Goal: Task Accomplishment & Management: Manage account settings

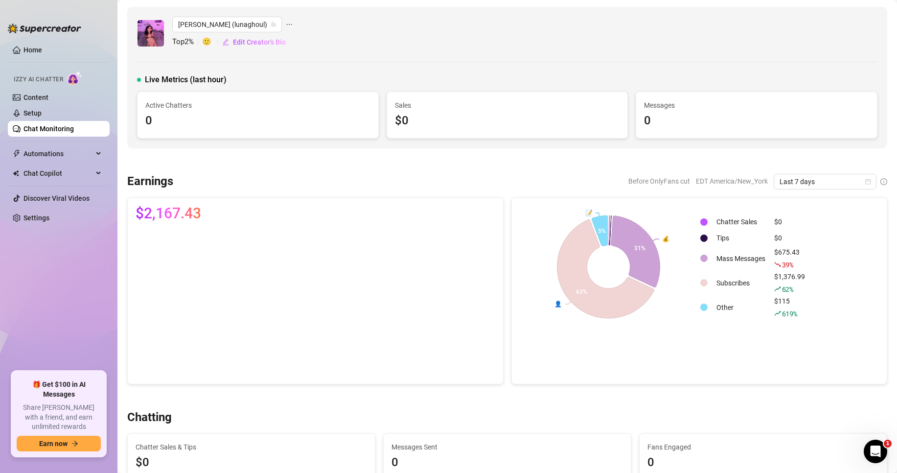
click at [61, 133] on link "Chat Monitoring" at bounding box center [48, 129] width 50 height 8
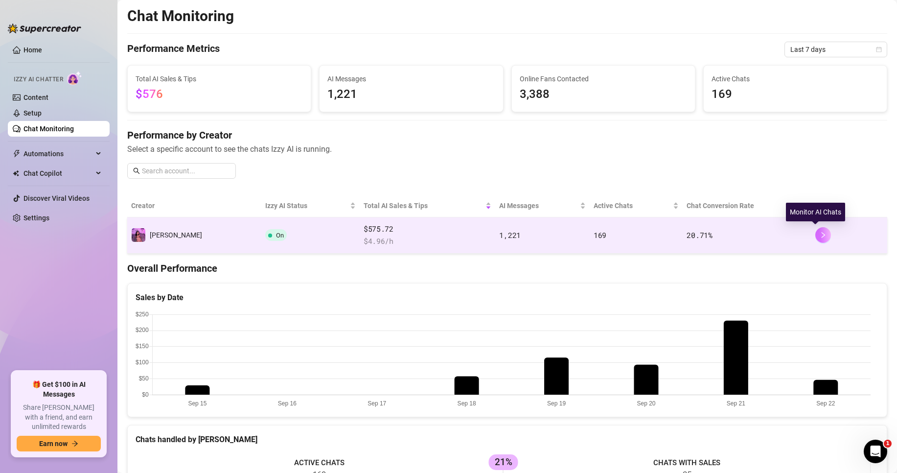
click at [820, 237] on icon "right" at bounding box center [823, 234] width 7 height 7
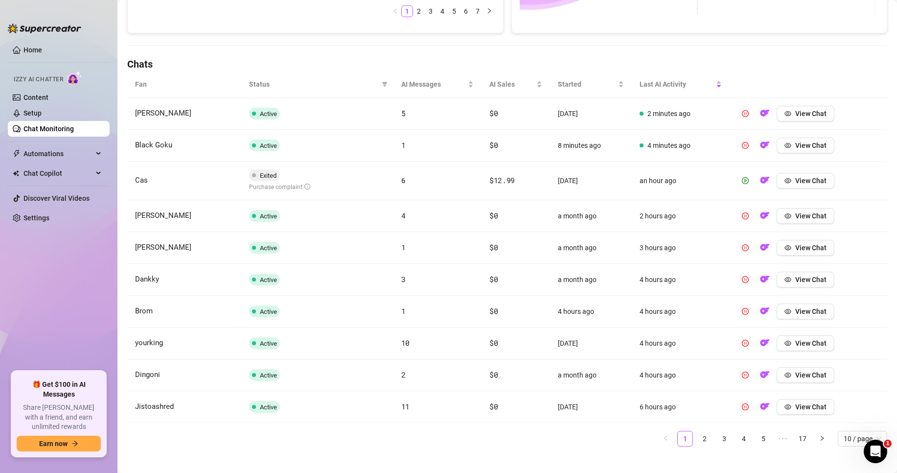
scroll to position [304, 0]
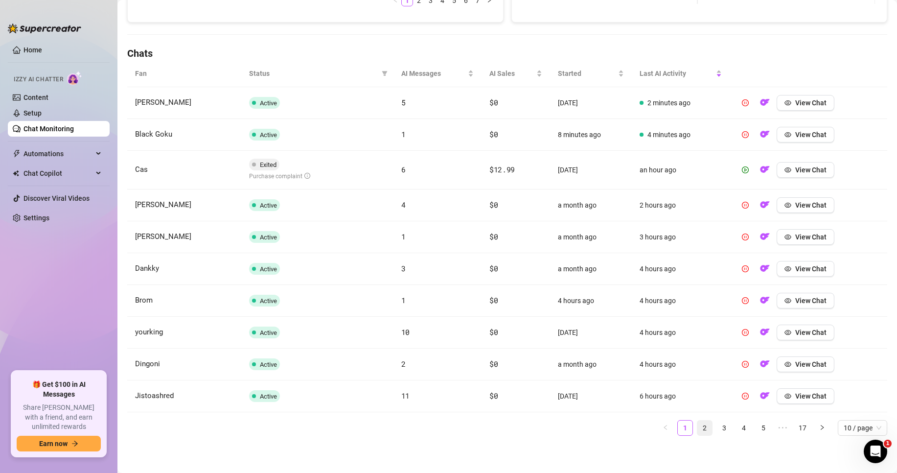
click at [697, 430] on link "2" at bounding box center [704, 427] width 15 height 15
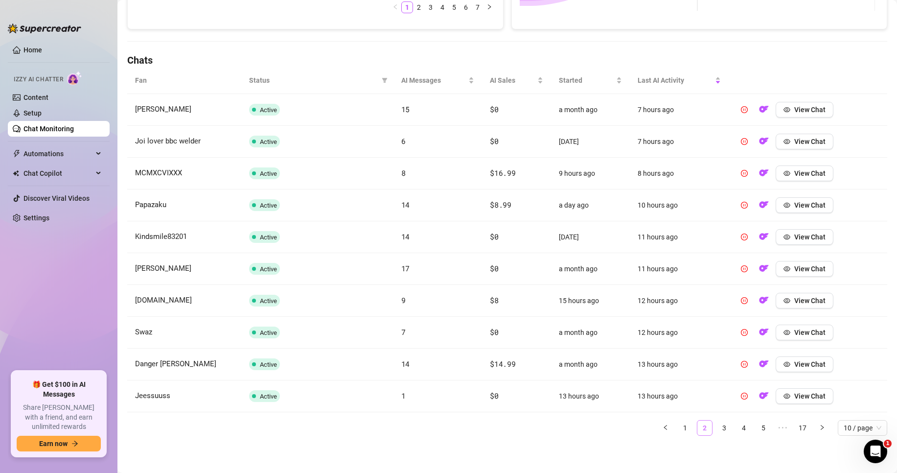
scroll to position [298, 0]
click at [719, 429] on link "3" at bounding box center [724, 427] width 15 height 15
click at [678, 426] on link "1" at bounding box center [685, 427] width 15 height 15
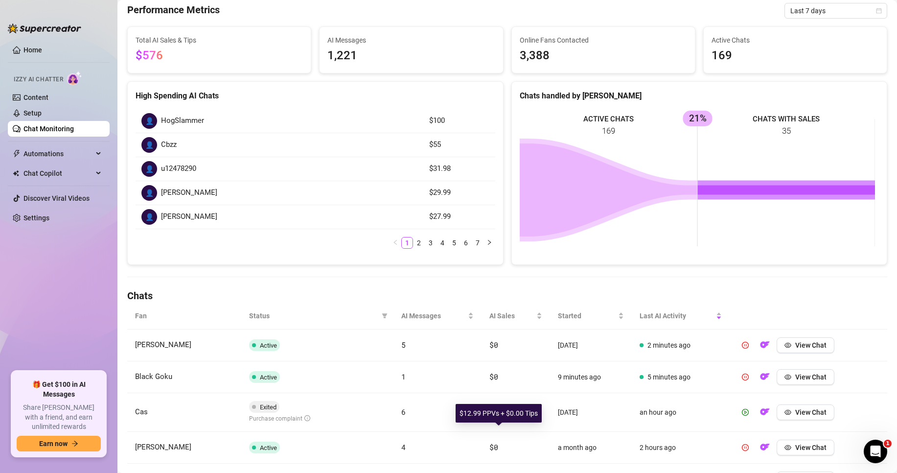
scroll to position [0, 0]
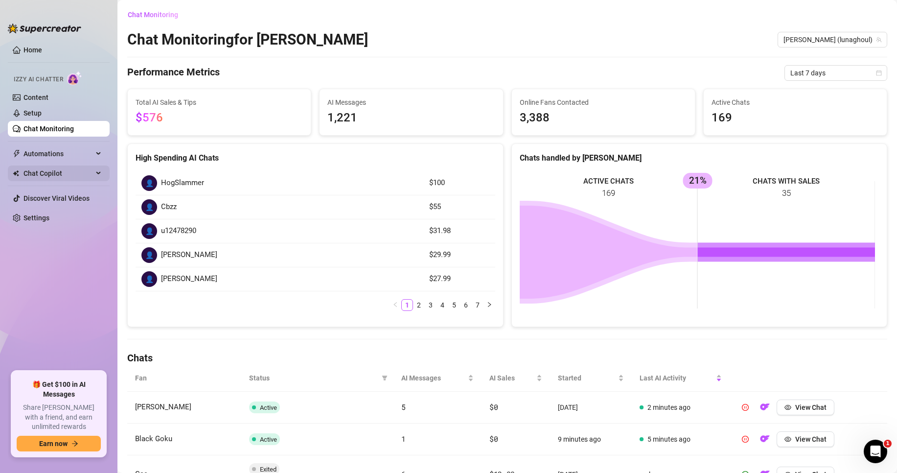
click at [57, 173] on span "Chat Copilot" at bounding box center [57, 173] width 69 height 16
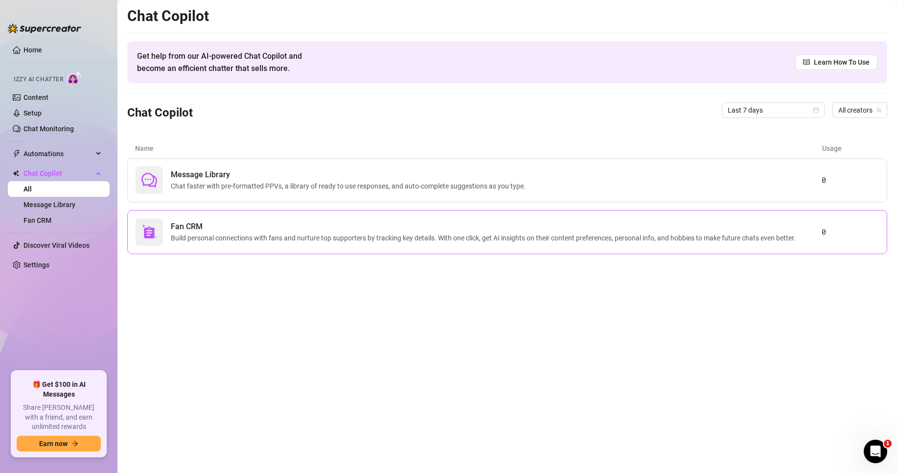
click at [358, 224] on span "Fan CRM" at bounding box center [485, 227] width 629 height 12
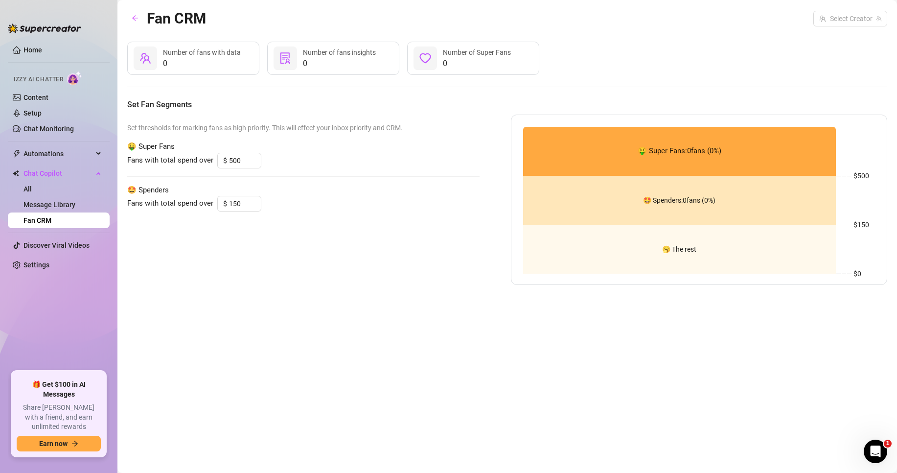
click at [343, 140] on div "Set thresholds for marking fans as high priority. This will effect your inbox p…" at bounding box center [303, 200] width 352 height 170
click at [64, 201] on link "Message Library" at bounding box center [49, 205] width 52 height 8
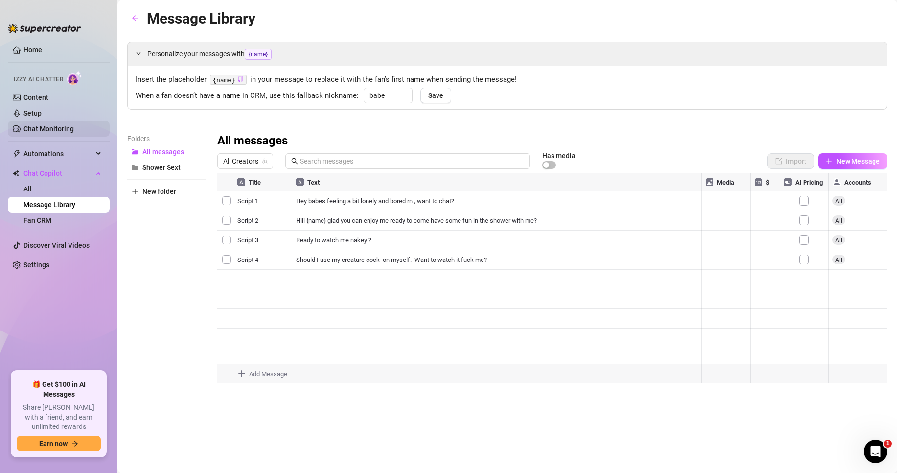
click at [69, 132] on link "Chat Monitoring" at bounding box center [48, 129] width 50 height 8
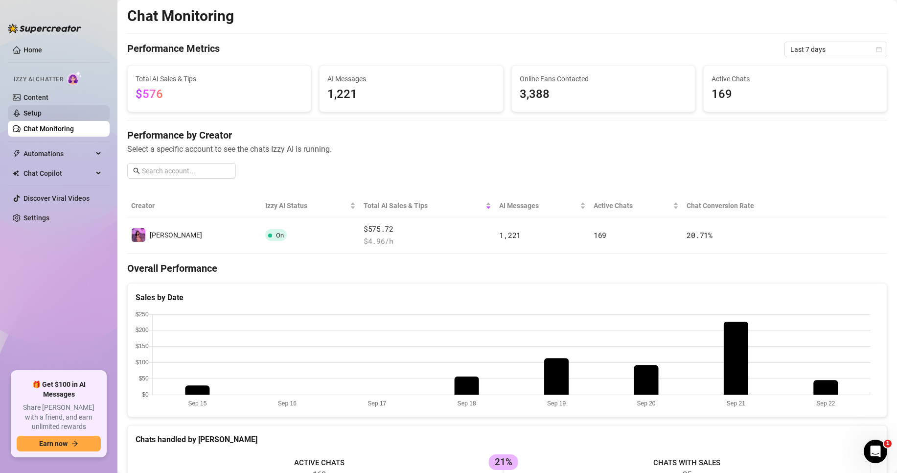
click at [42, 110] on link "Setup" at bounding box center [32, 113] width 18 height 8
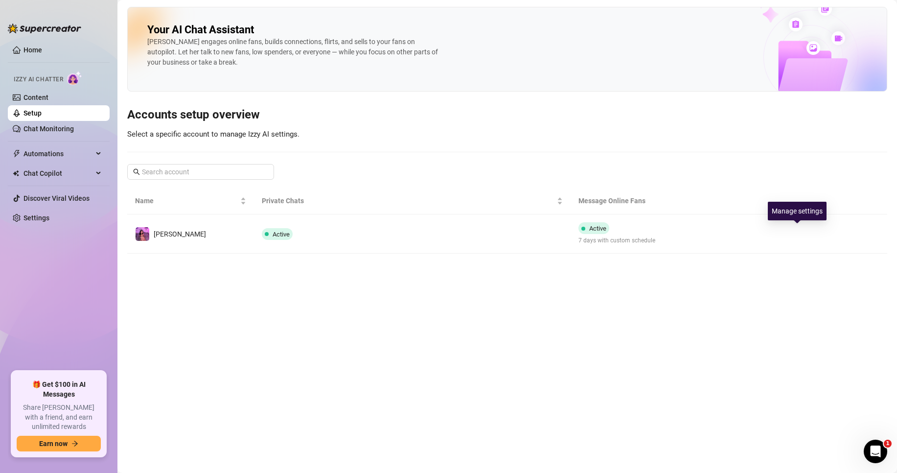
click at [800, 236] on icon "right" at bounding box center [797, 234] width 7 height 7
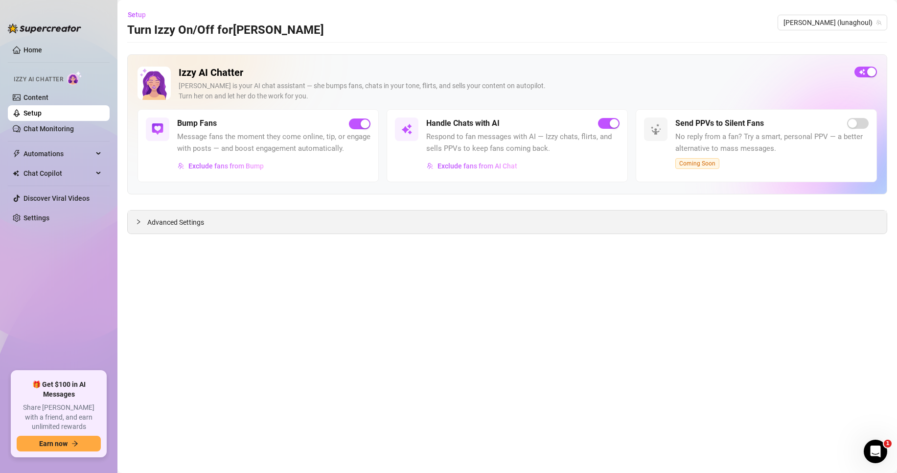
click at [240, 219] on div "Advanced Settings" at bounding box center [507, 221] width 759 height 23
click at [172, 224] on span "Advanced Settings" at bounding box center [175, 222] width 57 height 11
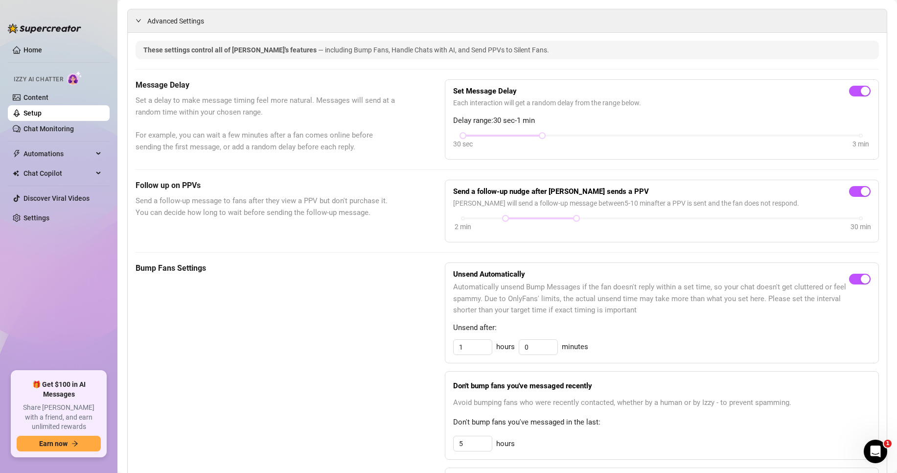
scroll to position [294, 0]
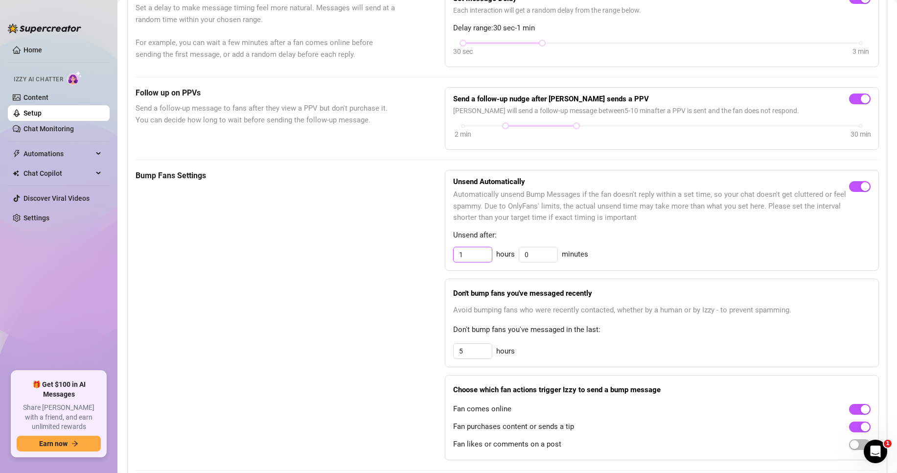
click at [470, 262] on input "1" at bounding box center [473, 254] width 38 height 15
drag, startPoint x: 456, startPoint y: 265, endPoint x: 445, endPoint y: 268, distance: 11.0
click at [445, 268] on div "Unsend Automatically Automatically unsend Bump Messages if the fan doesn't repl…" at bounding box center [662, 220] width 434 height 101
type input "0"
type input "30"
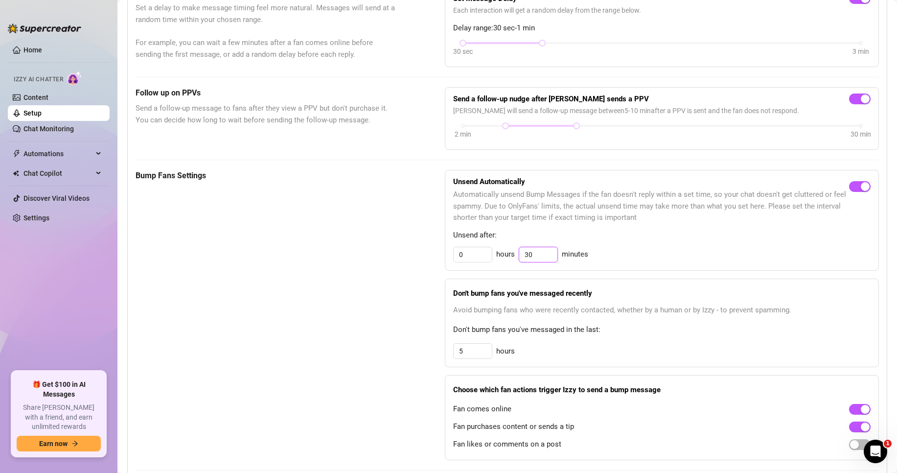
click at [540, 262] on input "30" at bounding box center [538, 254] width 38 height 15
click at [631, 262] on div "0 hours 30 minutes" at bounding box center [661, 255] width 417 height 16
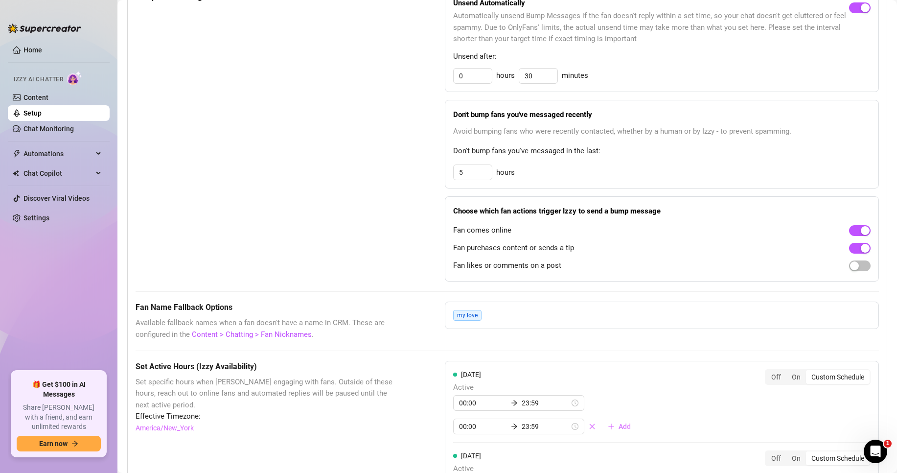
scroll to position [489, 0]
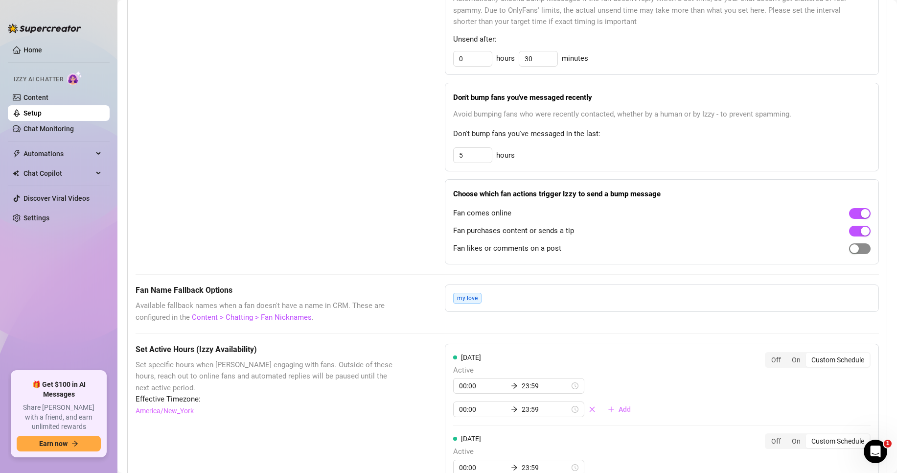
click at [850, 253] on div "button" at bounding box center [854, 248] width 9 height 9
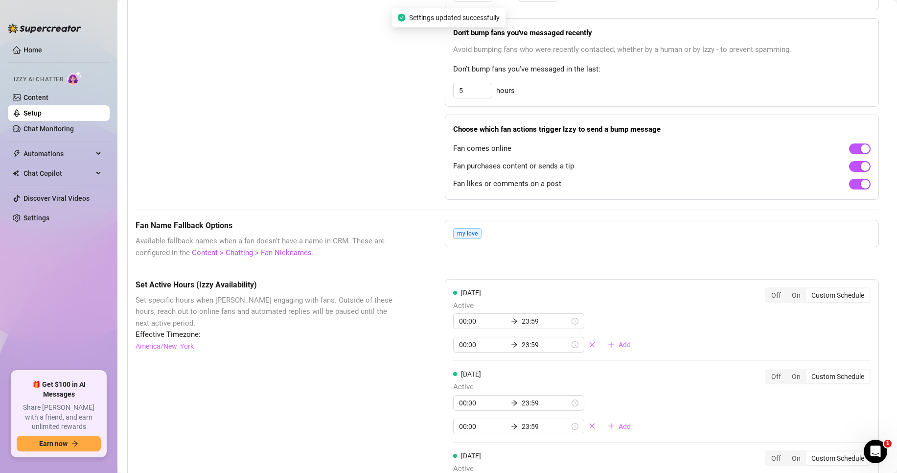
scroll to position [587, 0]
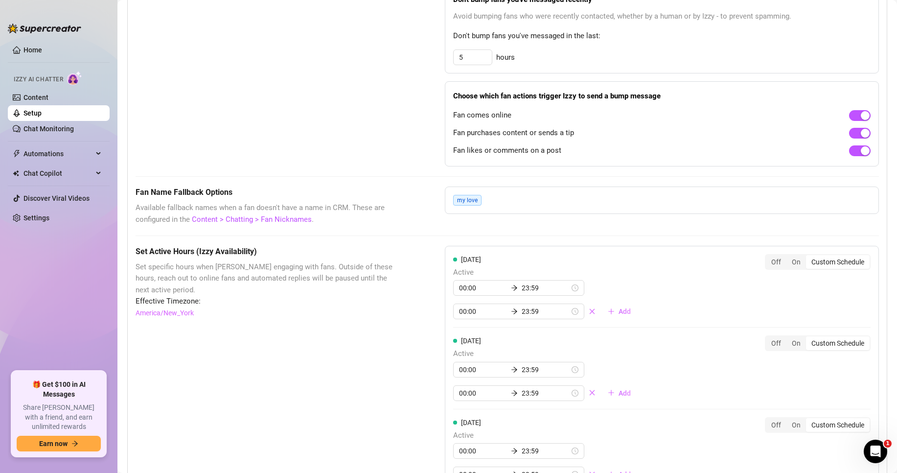
click at [548, 212] on div "my love" at bounding box center [662, 199] width 434 height 27
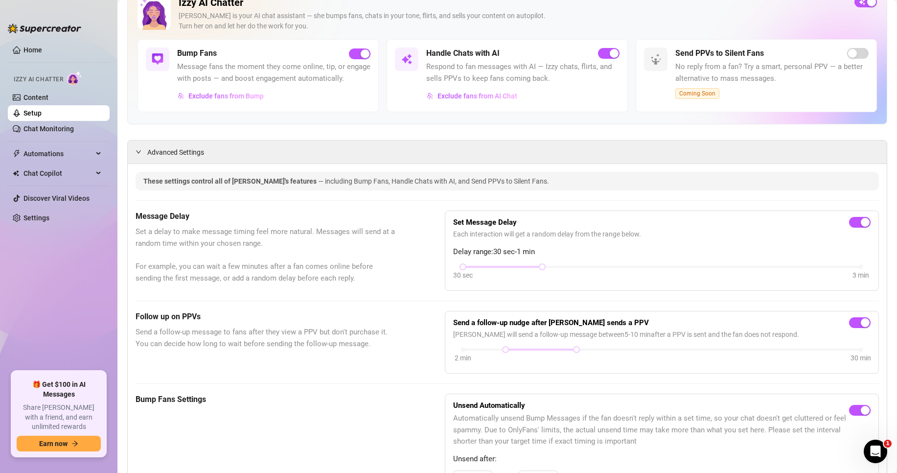
scroll to position [0, 0]
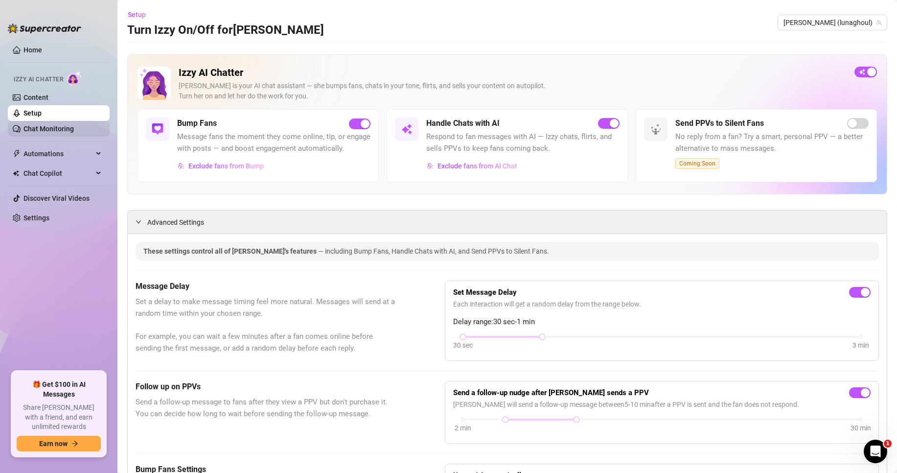
click at [74, 131] on link "Chat Monitoring" at bounding box center [48, 129] width 50 height 8
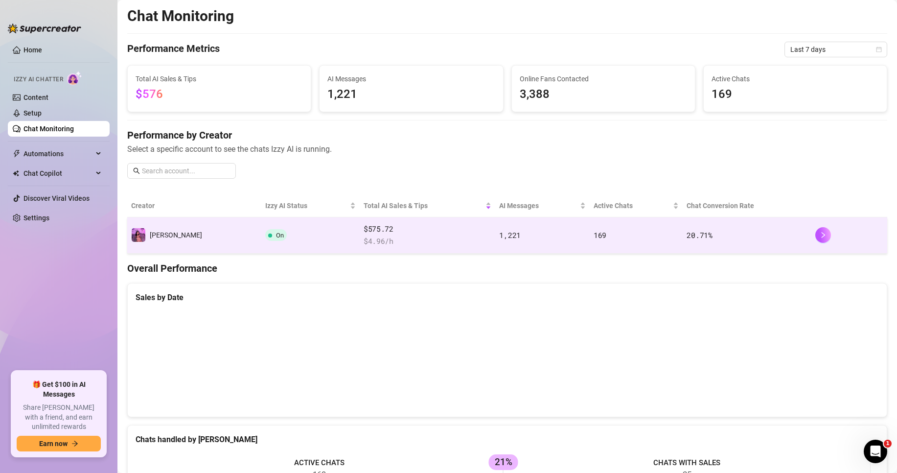
click at [827, 238] on div at bounding box center [849, 235] width 68 height 16
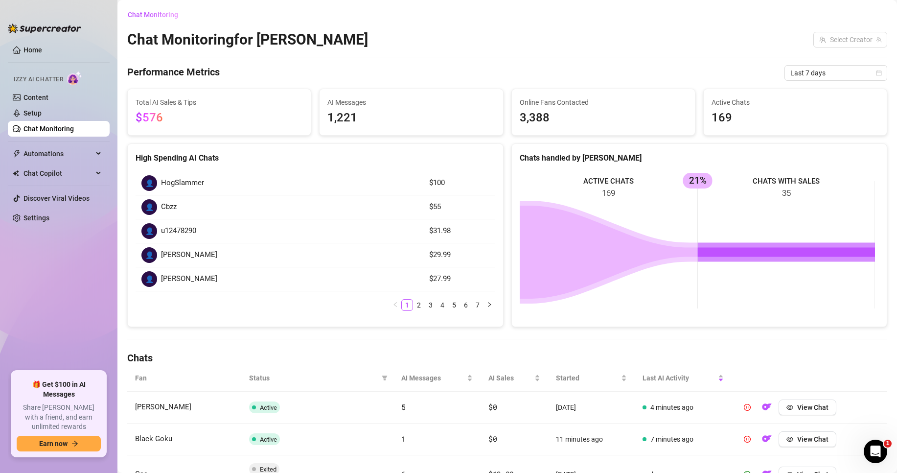
click at [817, 237] on rect at bounding box center [697, 244] width 355 height 147
